Goal: Task Accomplishment & Management: Use online tool/utility

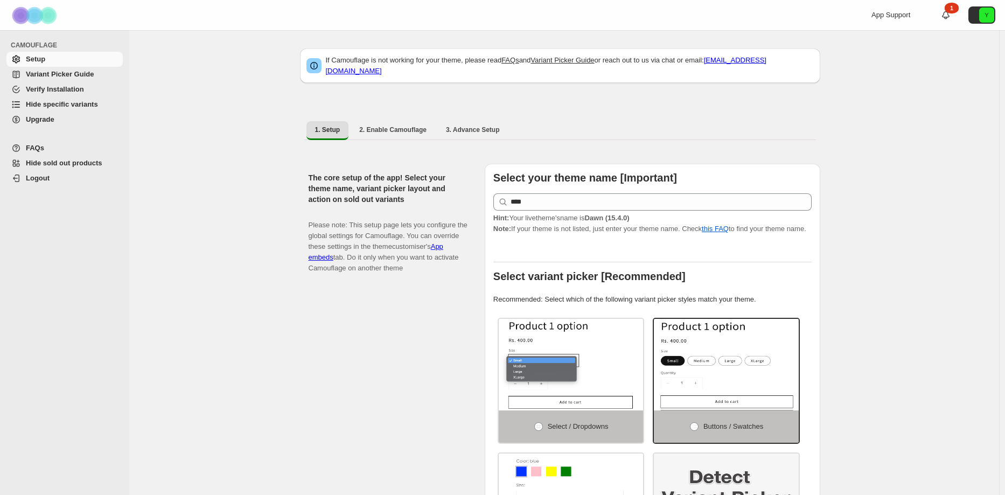
select select "******"
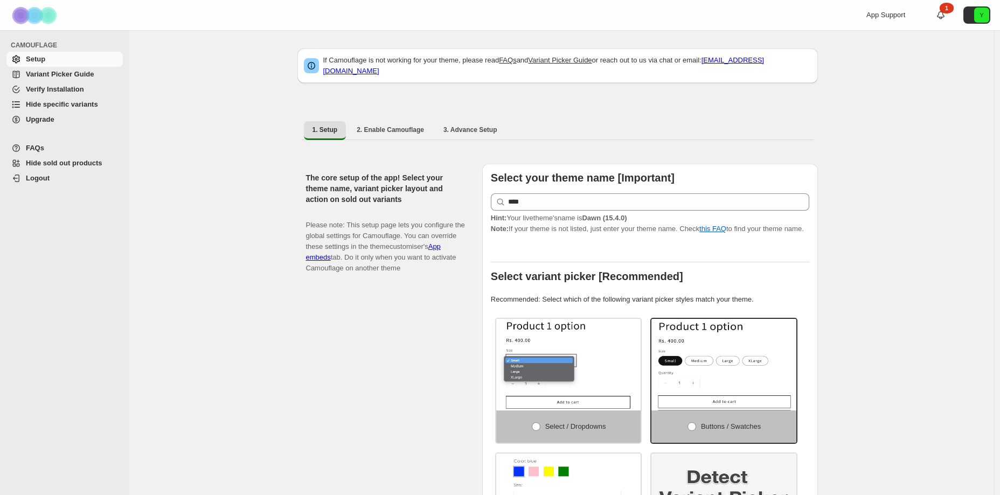
click at [75, 105] on span "Hide specific variants" at bounding box center [62, 104] width 72 height 8
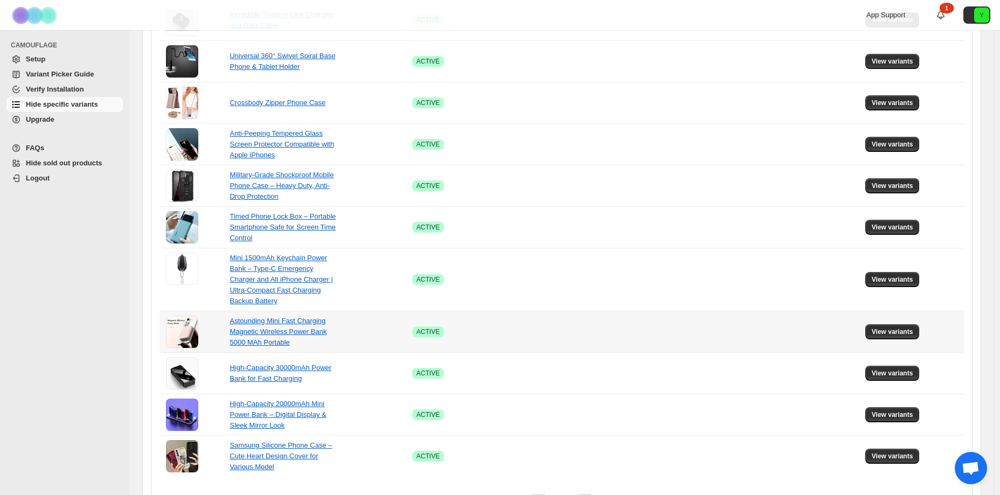
scroll to position [633, 0]
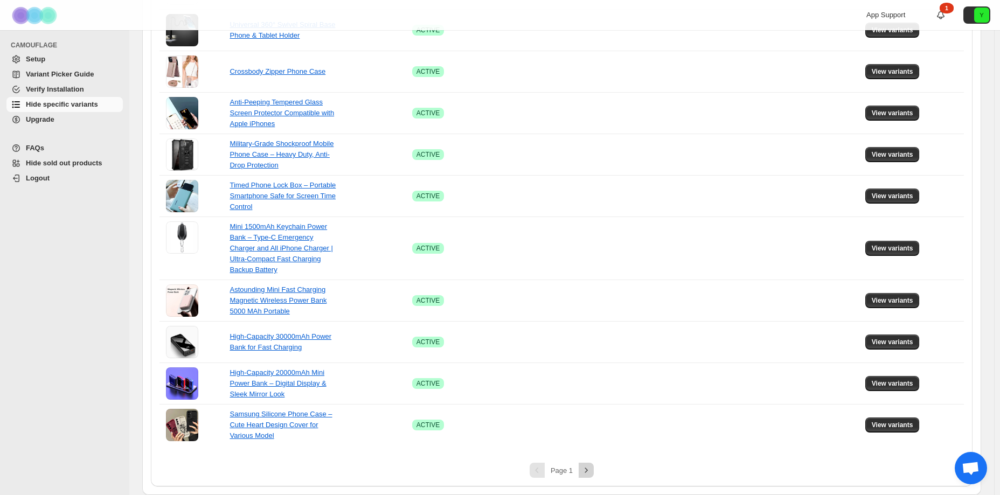
click at [587, 470] on icon "Next" at bounding box center [586, 470] width 11 height 11
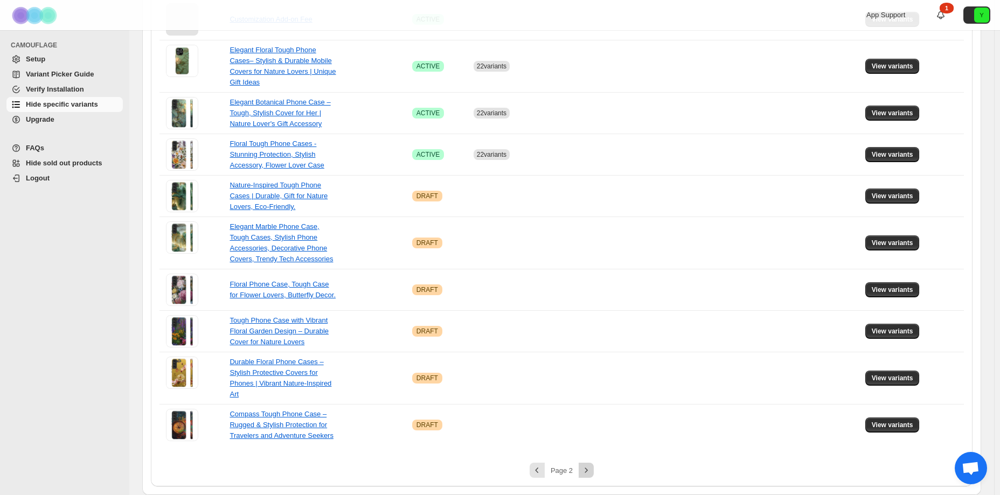
scroll to position [374, 0]
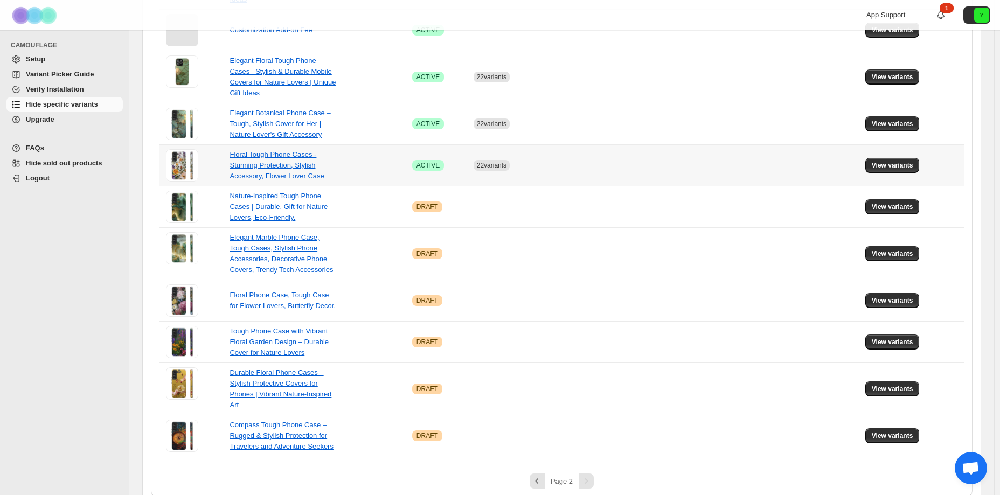
click at [352, 161] on td "Floral Tough Phone Cases - Stunning Protection, Stylish Accessory, Flower Lover…" at bounding box center [317, 164] width 182 height 41
click at [369, 155] on td "Floral Tough Phone Cases - Stunning Protection, Stylish Accessory, Flower Lover…" at bounding box center [317, 164] width 182 height 41
click at [885, 161] on span "View variants" at bounding box center [892, 165] width 41 height 9
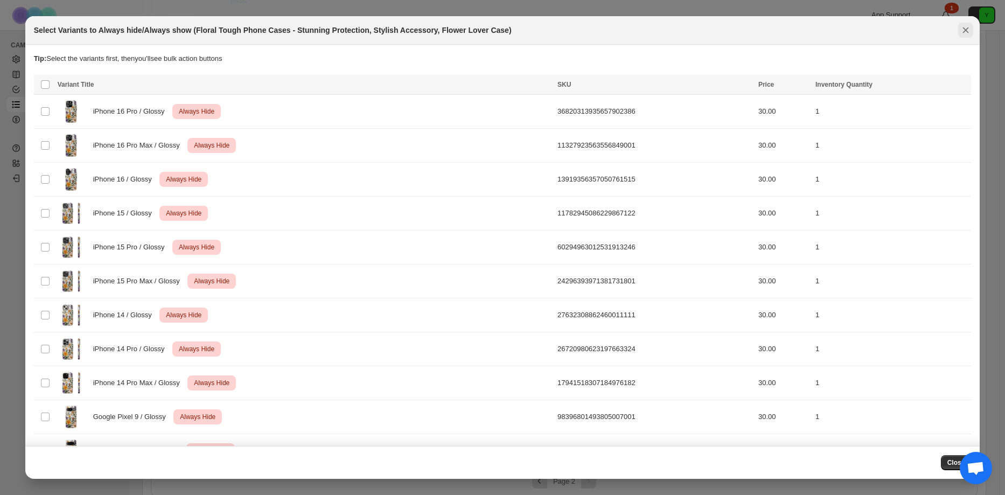
click at [965, 31] on icon "Close" at bounding box center [966, 30] width 11 height 11
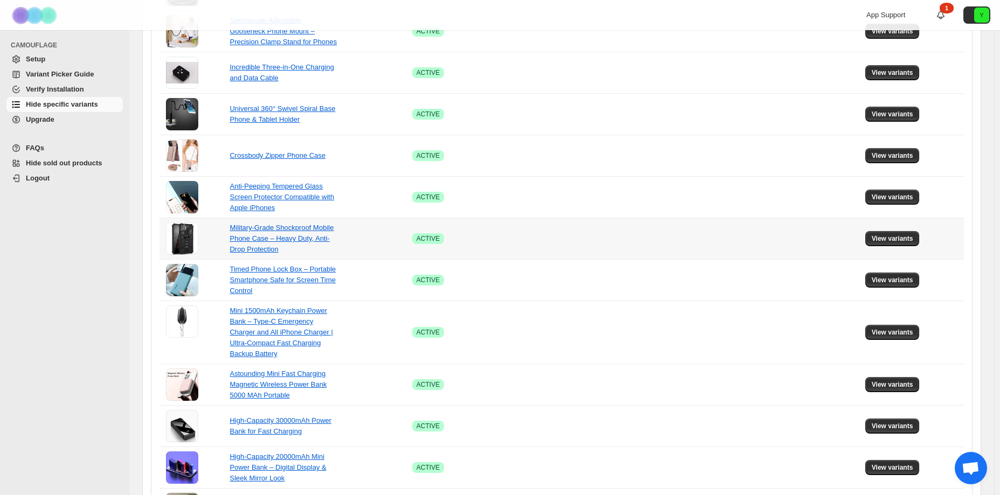
scroll to position [555, 0]
